Goal: Transaction & Acquisition: Obtain resource

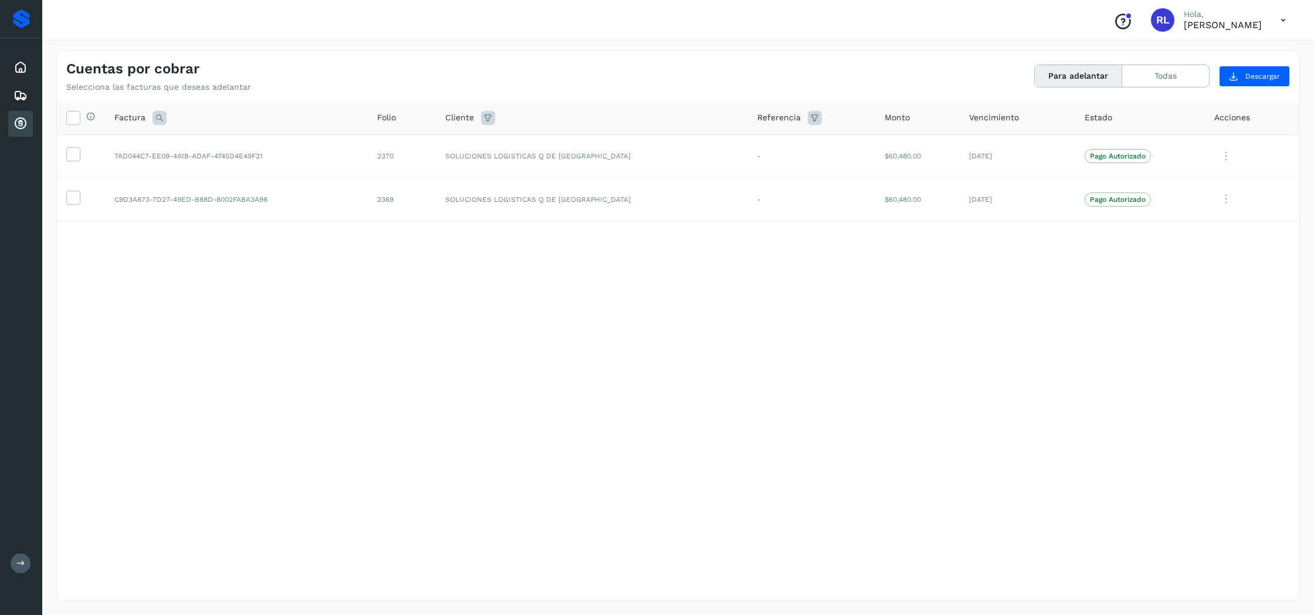
click at [1280, 21] on icon at bounding box center [1283, 20] width 24 height 24
click at [1235, 47] on div "Cerrar sesión" at bounding box center [1225, 53] width 140 height 22
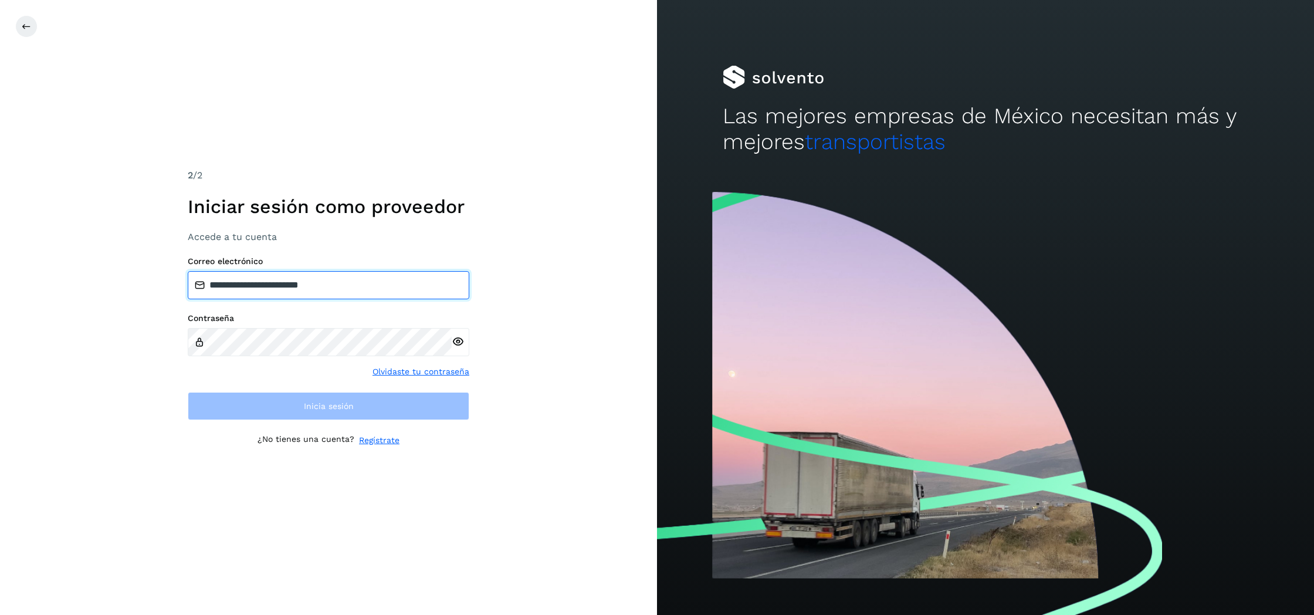
type input "**********"
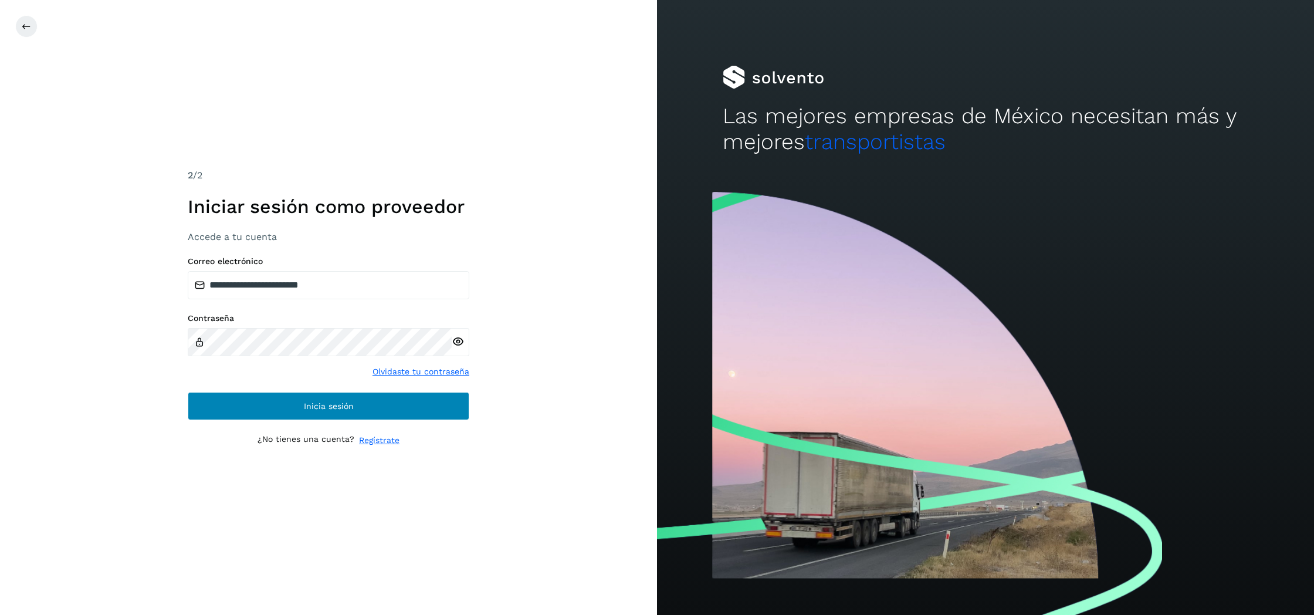
click at [290, 403] on button "Inicia sesión" at bounding box center [329, 406] width 282 height 28
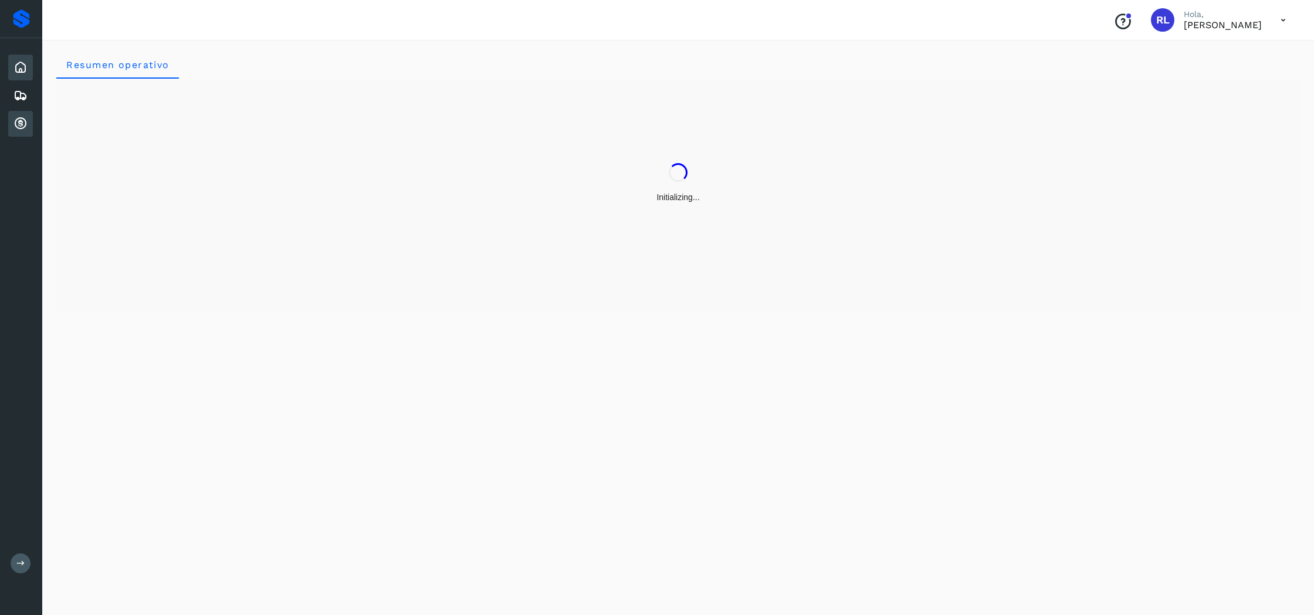
click at [18, 126] on icon at bounding box center [20, 124] width 14 height 14
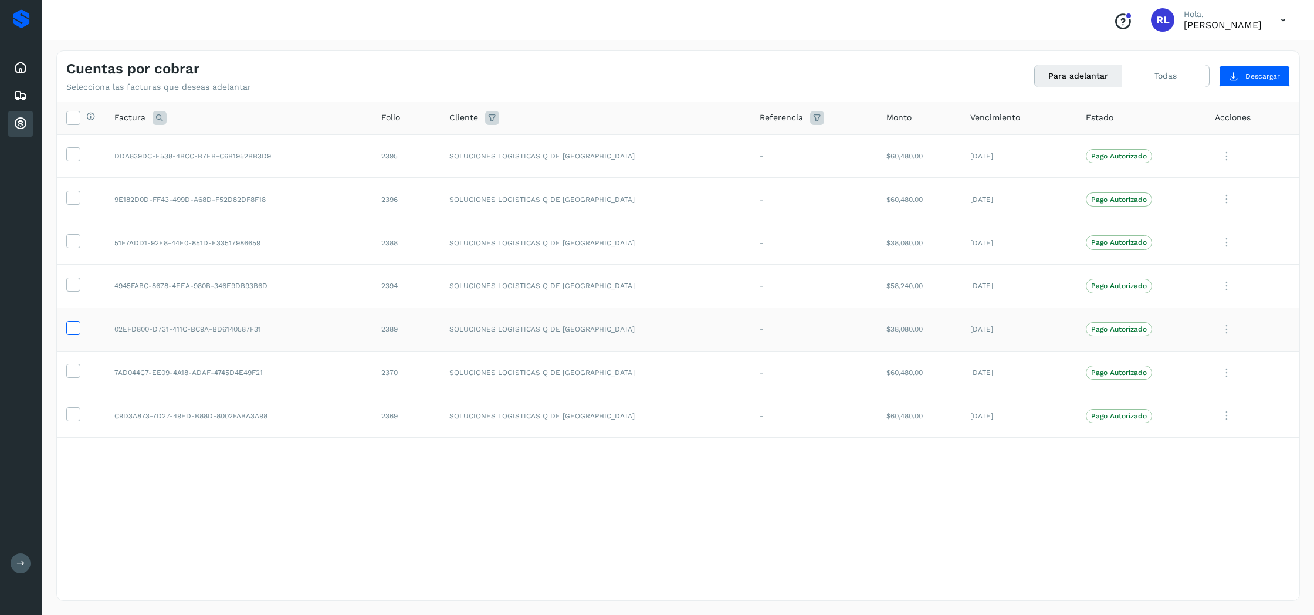
click at [70, 321] on icon at bounding box center [73, 327] width 12 height 12
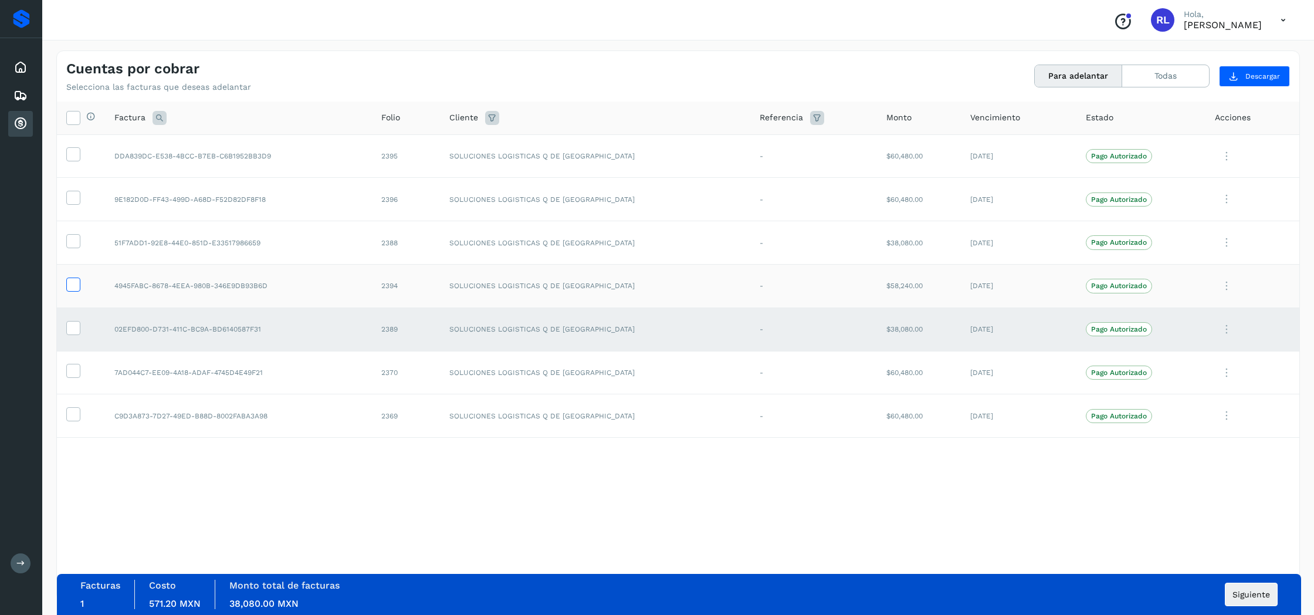
click at [73, 287] on icon at bounding box center [73, 283] width 12 height 12
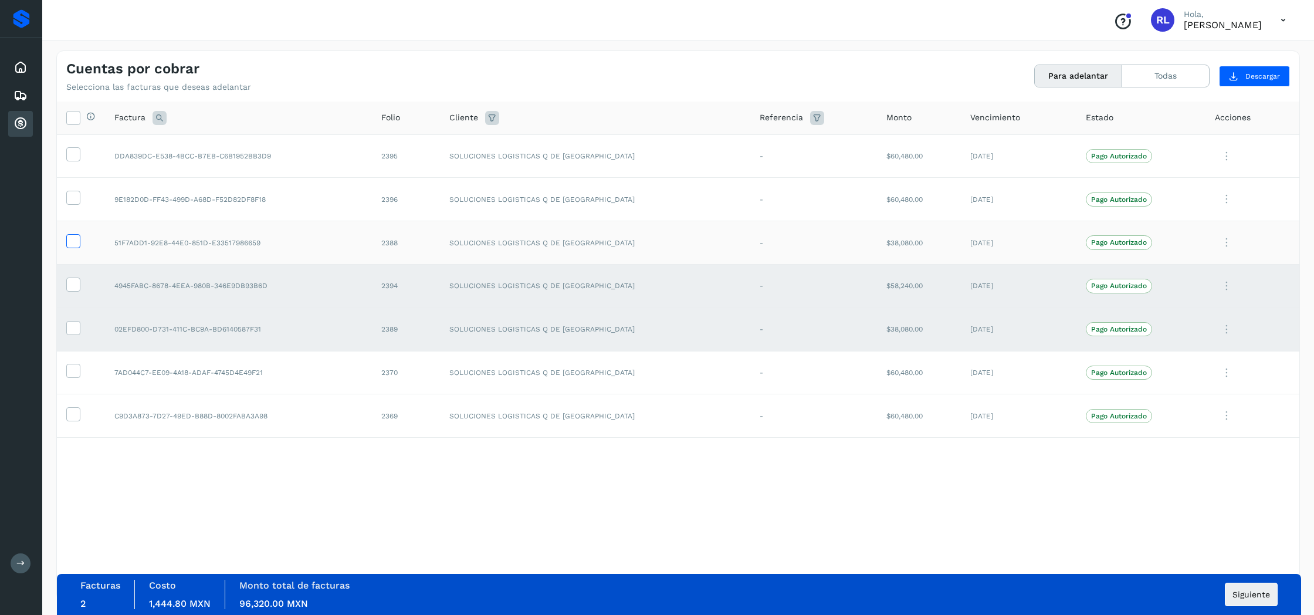
click at [77, 235] on icon at bounding box center [73, 240] width 12 height 12
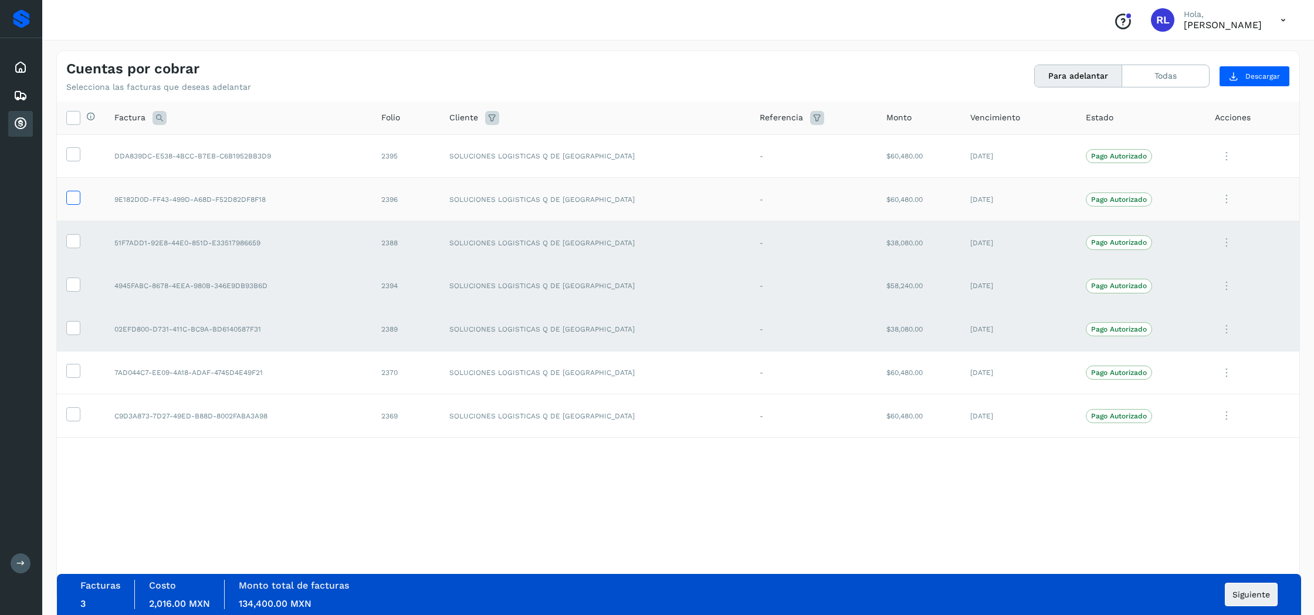
click at [73, 199] on icon at bounding box center [73, 197] width 12 height 12
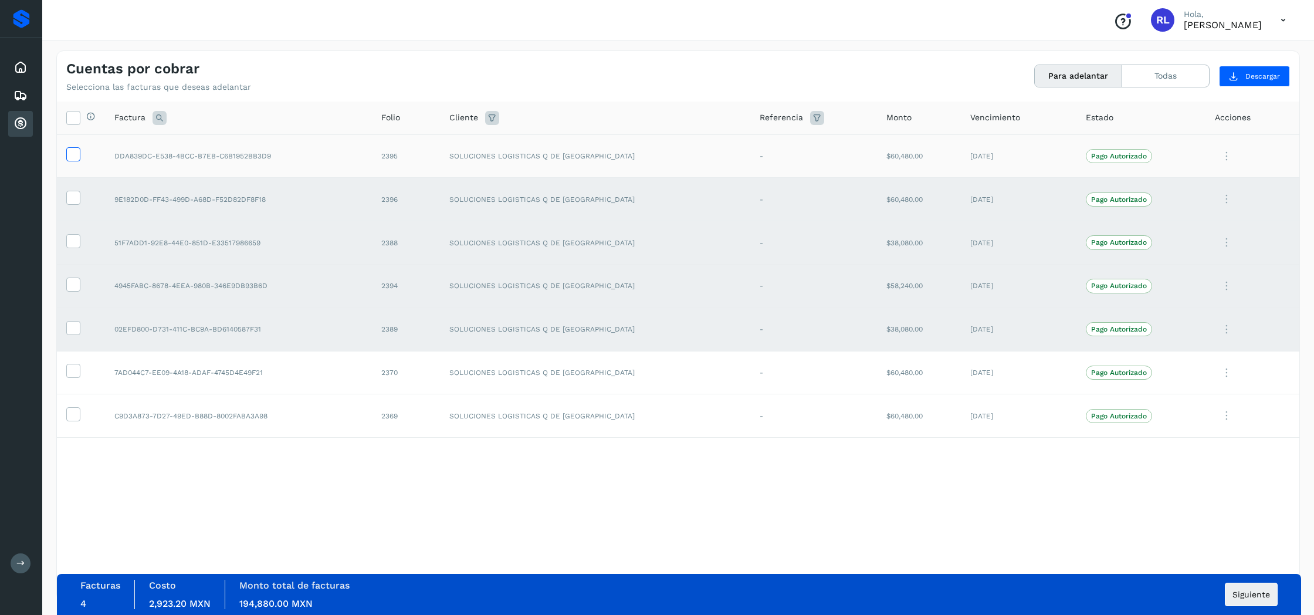
click at [73, 157] on icon at bounding box center [73, 153] width 12 height 12
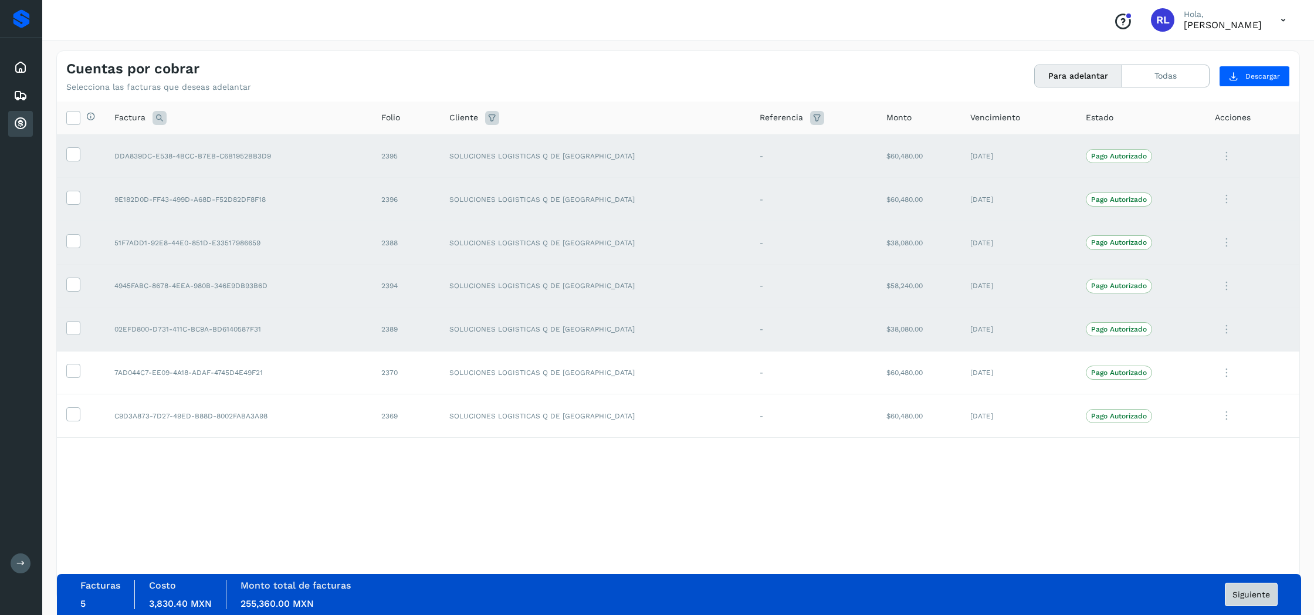
click at [1250, 595] on span "Siguiente" at bounding box center [1251, 594] width 38 height 8
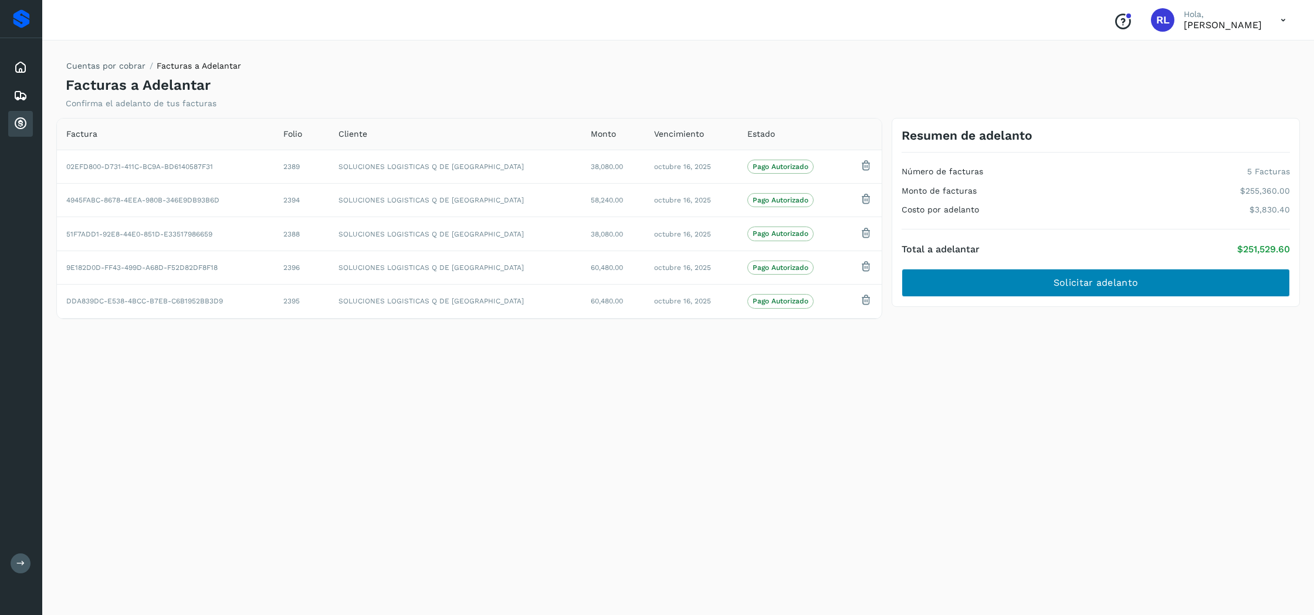
click at [970, 273] on button "Solicitar adelanto" at bounding box center [1095, 283] width 388 height 28
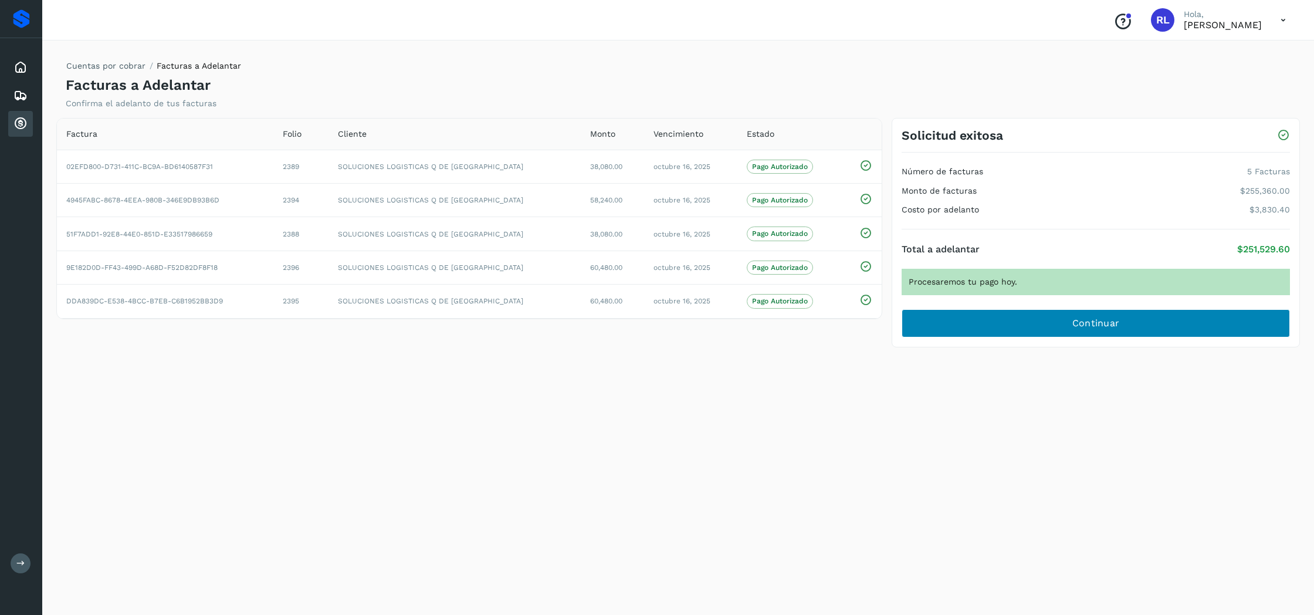
click at [1012, 321] on button "Continuar" at bounding box center [1095, 323] width 388 height 28
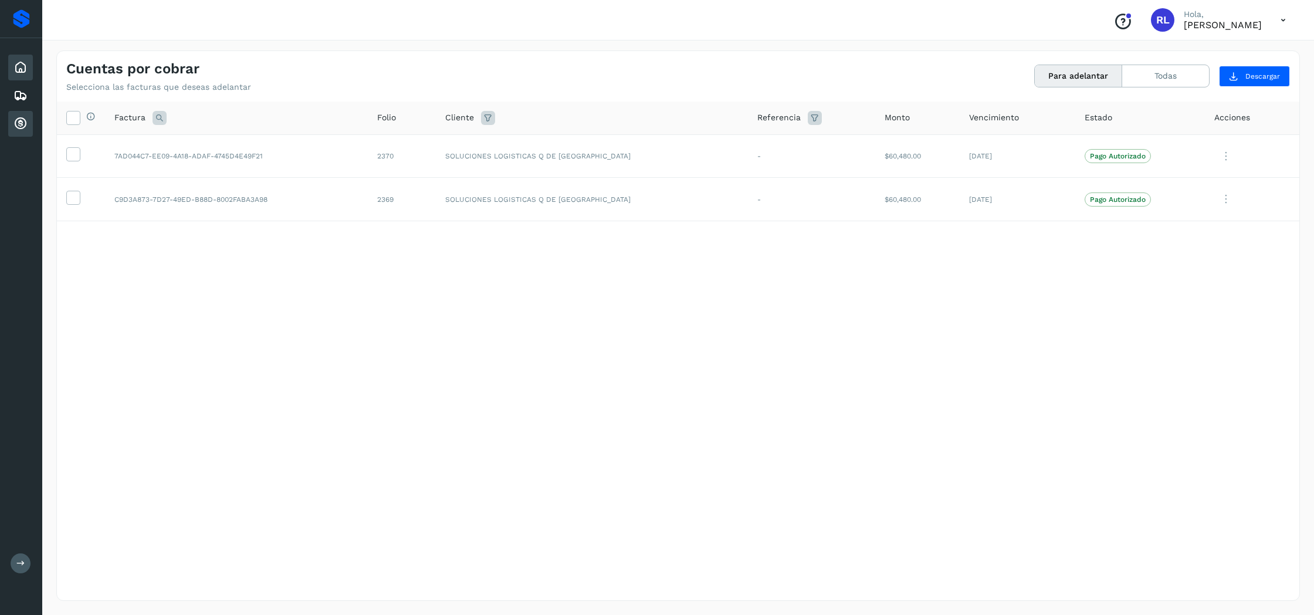
click at [23, 70] on icon at bounding box center [20, 67] width 14 height 14
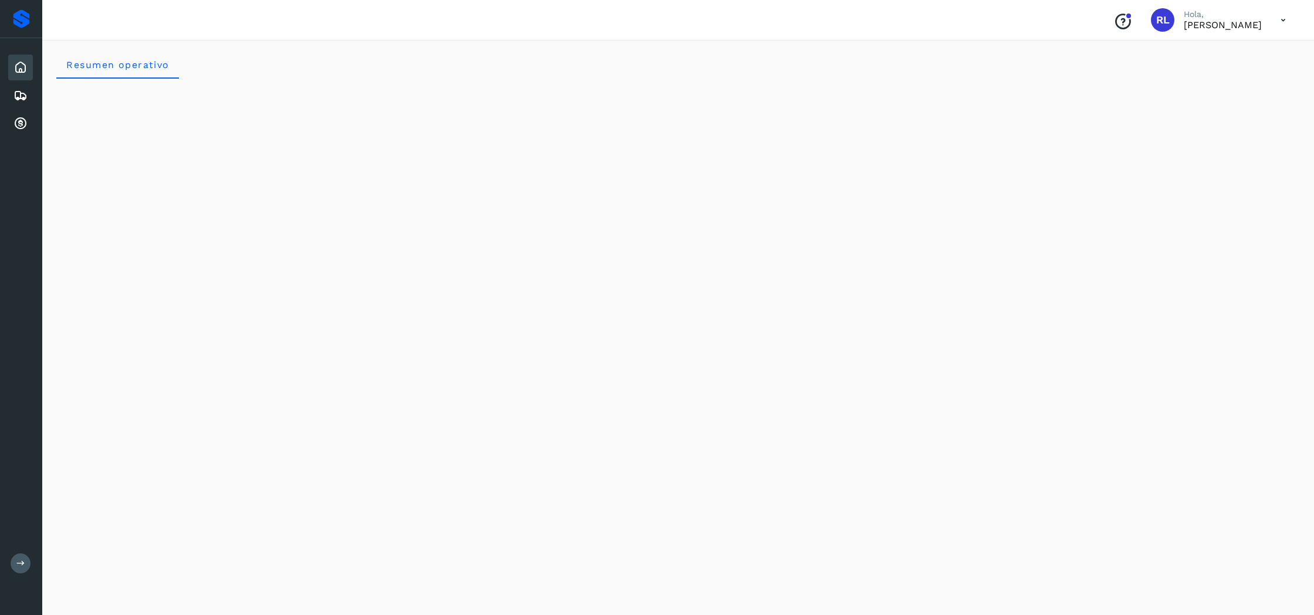
click at [17, 69] on icon at bounding box center [20, 67] width 14 height 14
click at [1278, 22] on icon at bounding box center [1283, 20] width 24 height 24
click at [1230, 48] on div "Cerrar sesión" at bounding box center [1225, 53] width 140 height 22
